Goal: Task Accomplishment & Management: Use online tool/utility

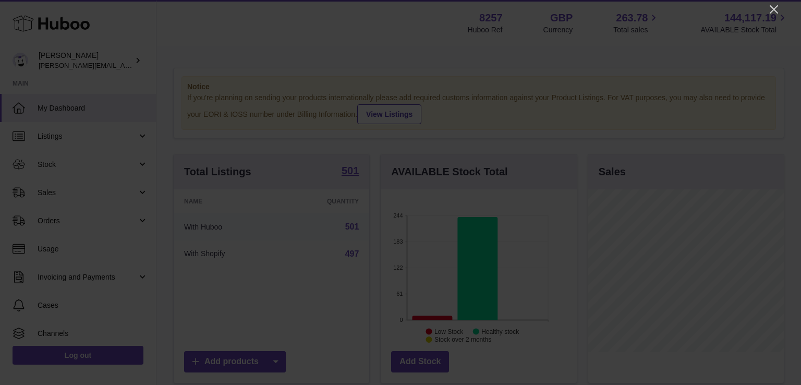
scroll to position [163, 196]
click at [775, 7] on icon "Close" at bounding box center [774, 9] width 8 height 8
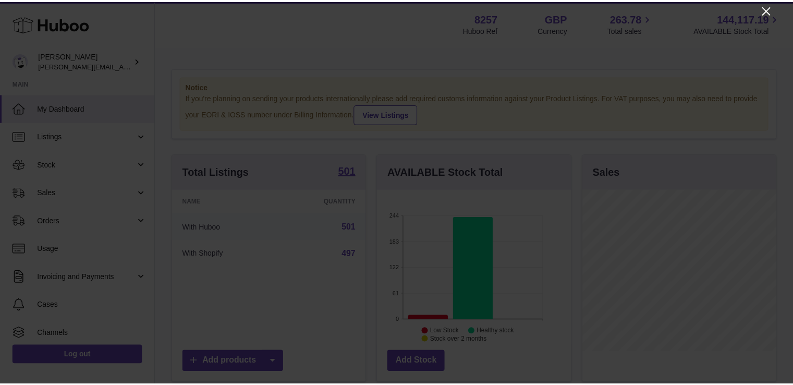
scroll to position [521485, 521454]
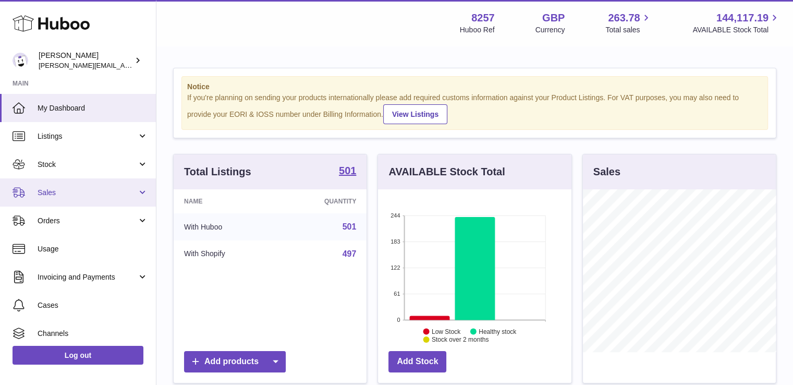
click at [92, 197] on span "Sales" at bounding box center [88, 193] width 100 height 10
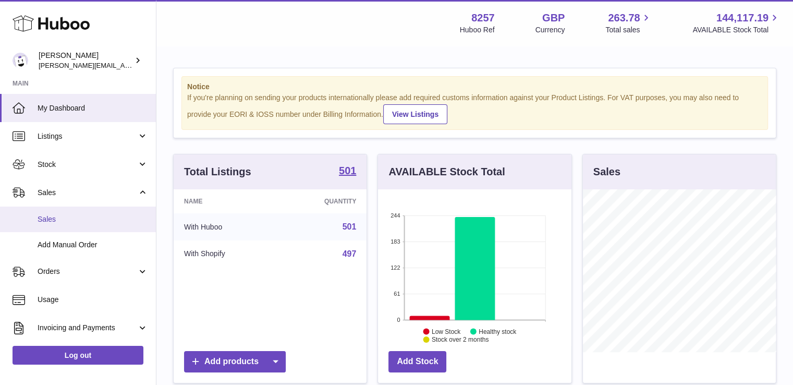
click at [104, 223] on span "Sales" at bounding box center [93, 219] width 111 height 10
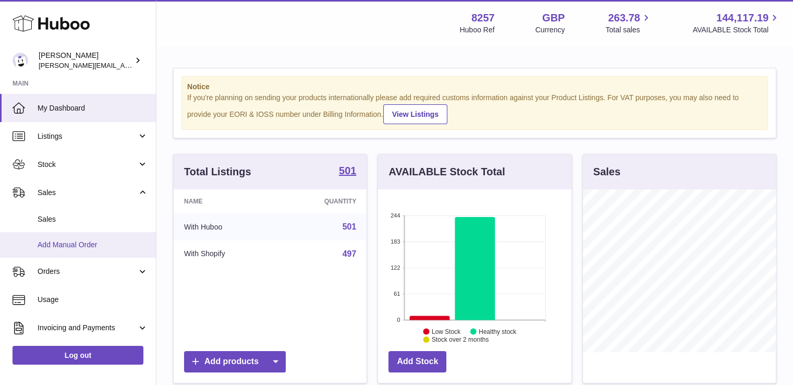
click at [99, 254] on link "Add Manual Order" at bounding box center [78, 245] width 156 height 26
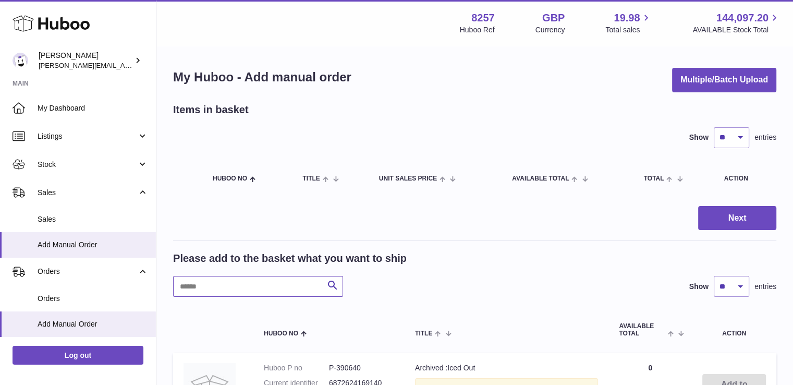
click at [196, 283] on input "text" at bounding box center [258, 286] width 170 height 21
paste input "**********"
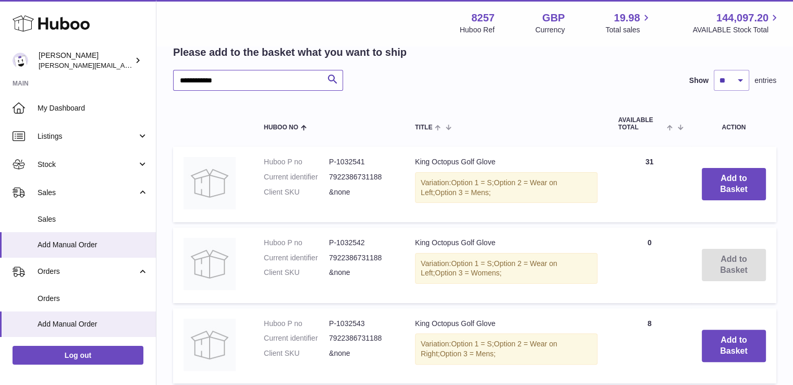
scroll to position [213, 0]
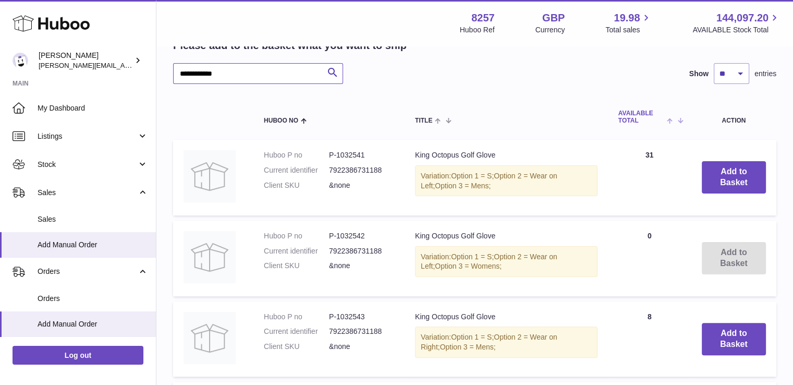
type input "**********"
click at [668, 116] on span at bounding box center [673, 120] width 16 height 8
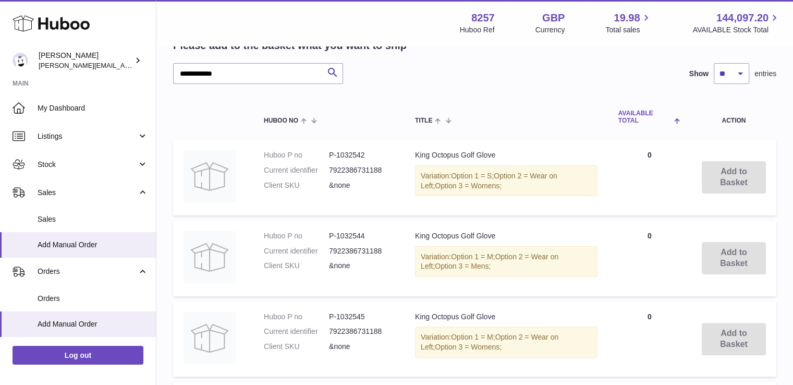
click at [668, 115] on span "AVAILABLE Total" at bounding box center [646, 117] width 54 height 14
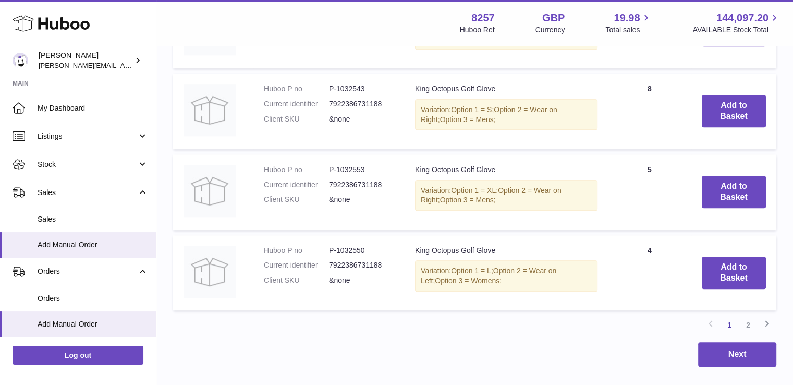
scroll to position [908, 0]
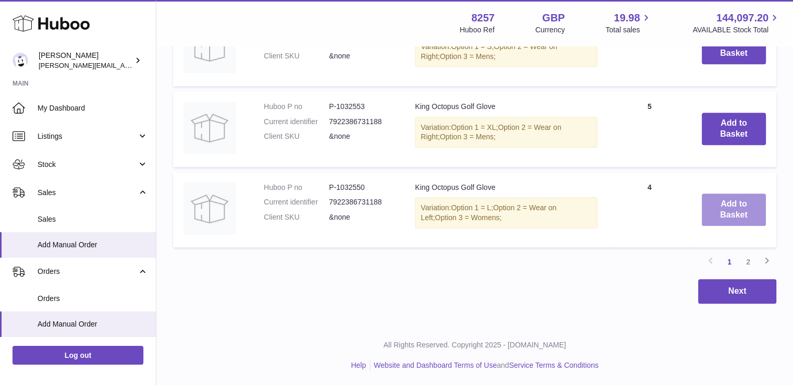
click at [741, 209] on button "Add to Basket" at bounding box center [734, 210] width 64 height 32
